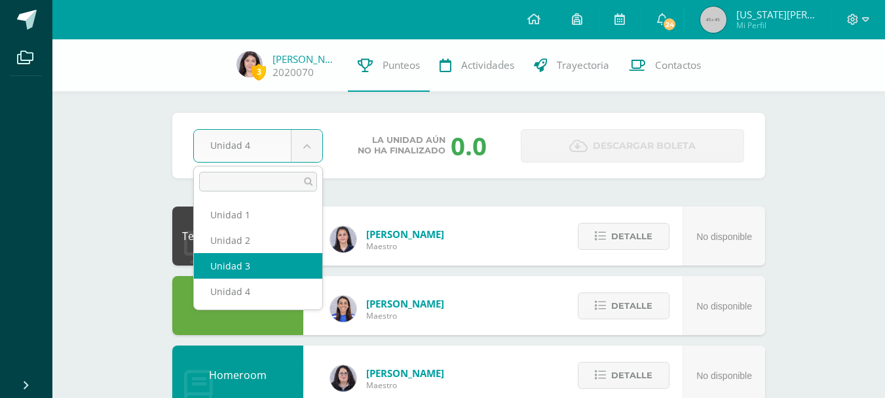
select select "Unidad 3"
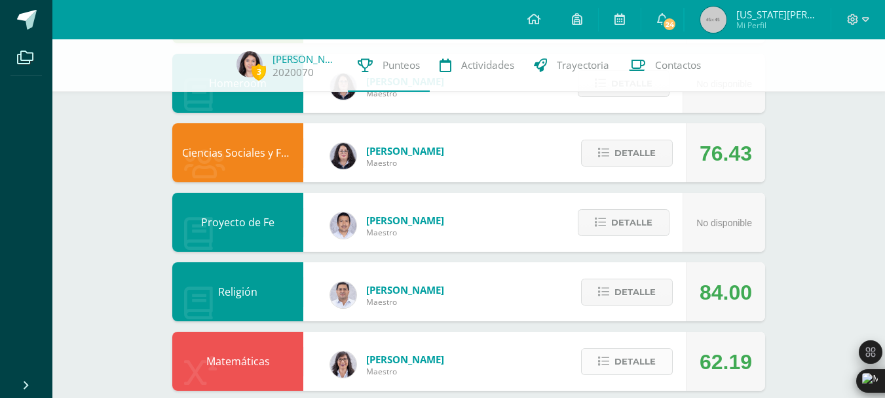
scroll to position [352, 0]
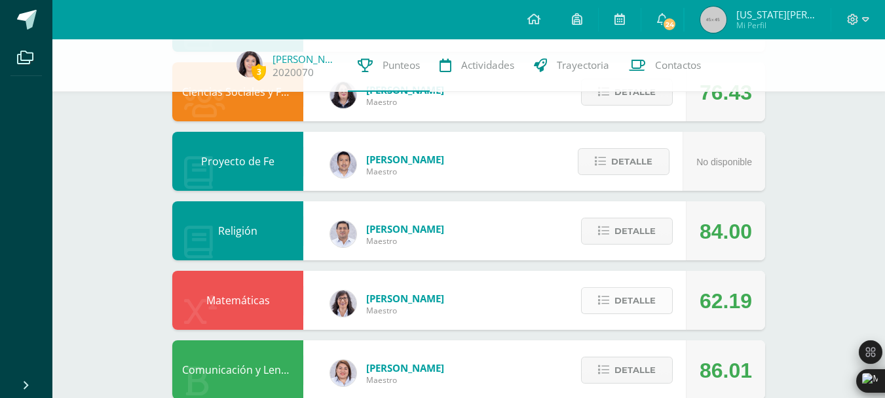
click at [652, 303] on span "Detalle" at bounding box center [634, 300] width 41 height 24
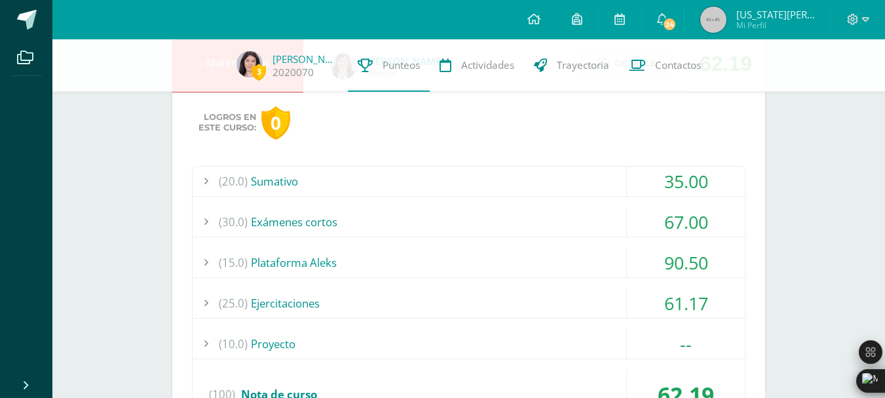
scroll to position [590, 0]
click at [548, 186] on div "(20.0) Sumativo" at bounding box center [469, 180] width 552 height 29
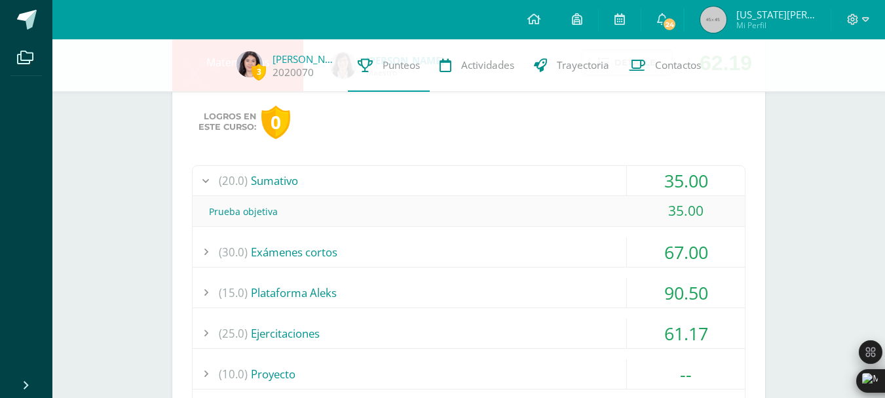
click at [548, 186] on div "(20.0) Sumativo" at bounding box center [469, 180] width 552 height 29
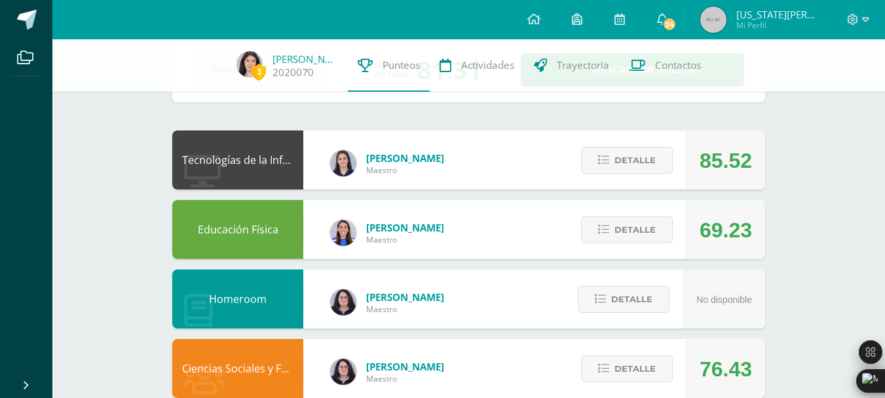
scroll to position [0, 0]
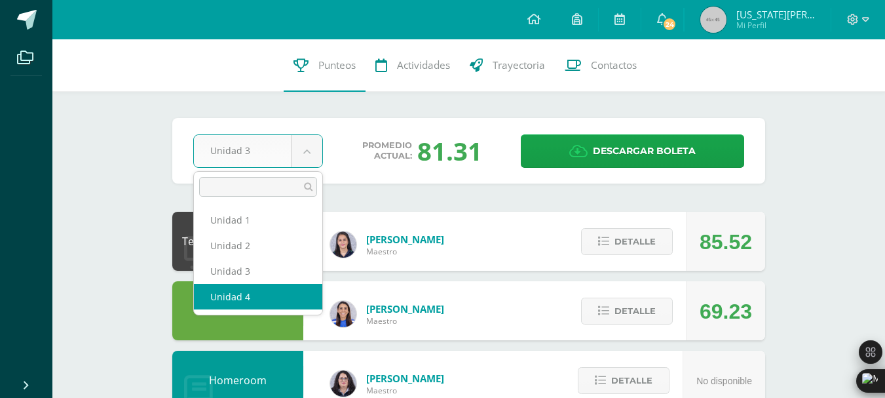
select select "Unidad 4"
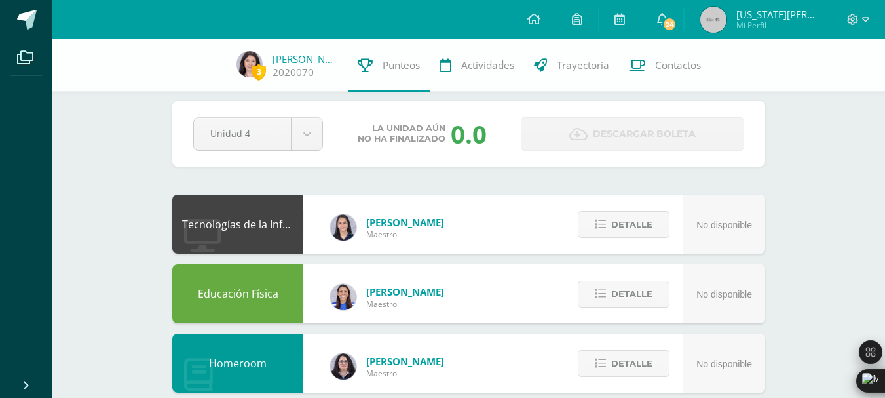
scroll to position [11, 0]
